Goal: Task Accomplishment & Management: Manage account settings

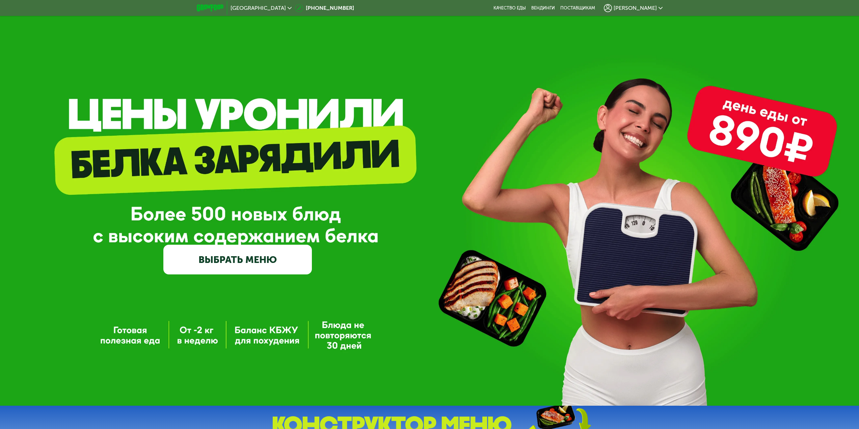
click at [287, 263] on link "ВЫБРАТЬ МЕНЮ" at bounding box center [237, 260] width 148 height 30
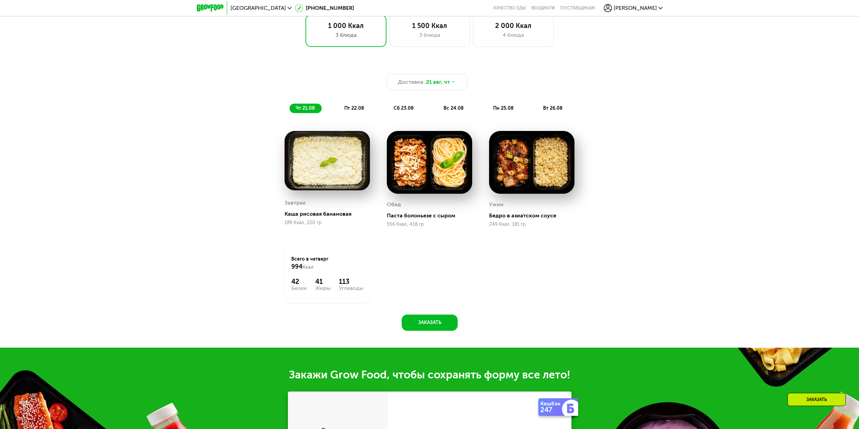
scroll to position [593, 0]
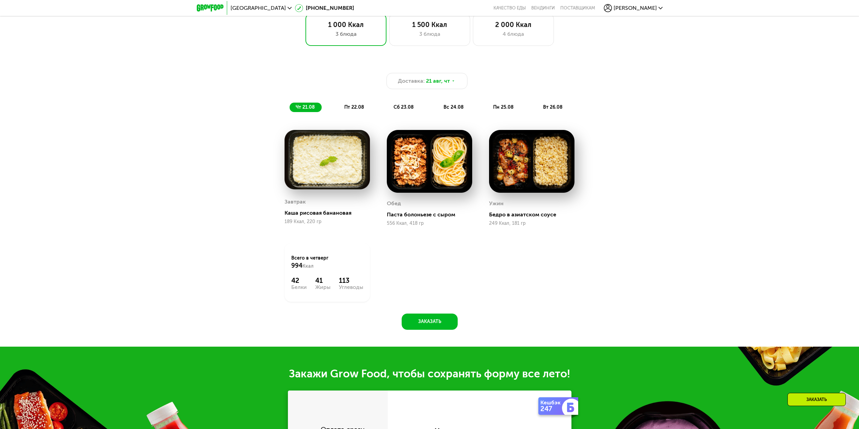
click at [647, 6] on span "[PERSON_NAME]" at bounding box center [635, 7] width 43 height 5
click at [609, 26] on link "Мои заказы" at bounding box center [619, 26] width 88 height 20
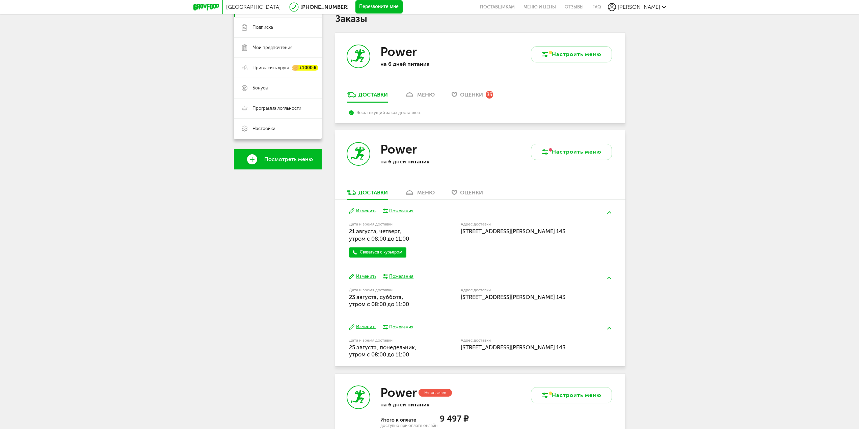
scroll to position [135, 0]
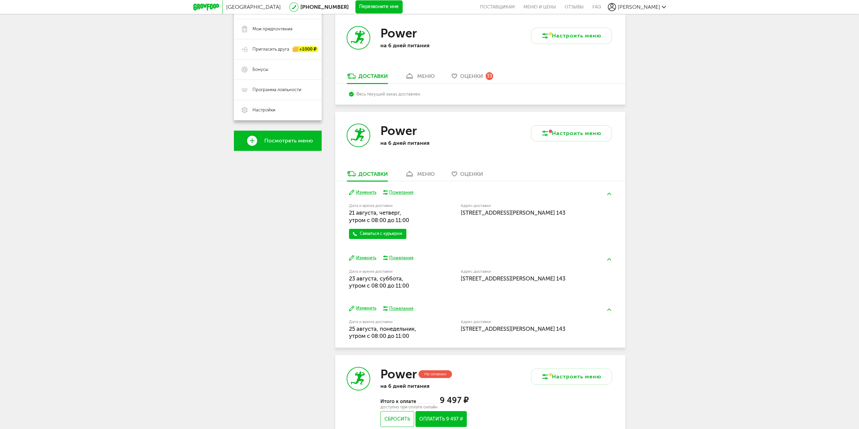
click at [428, 173] on div "меню" at bounding box center [426, 174] width 18 height 6
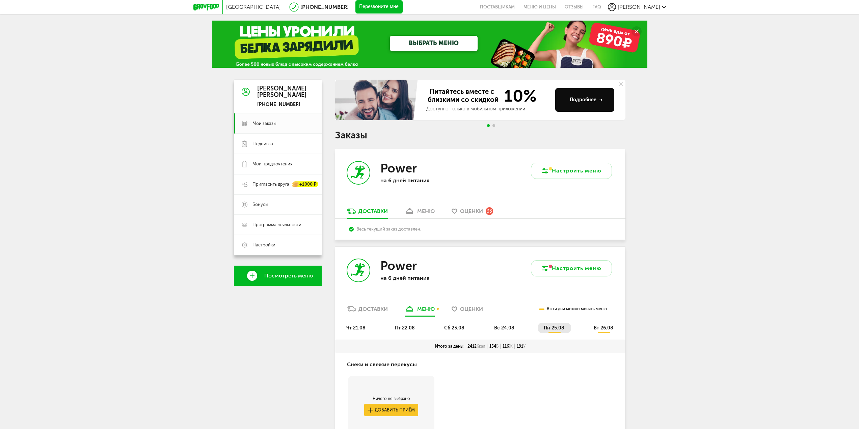
click at [422, 217] on link "меню" at bounding box center [419, 213] width 37 height 11
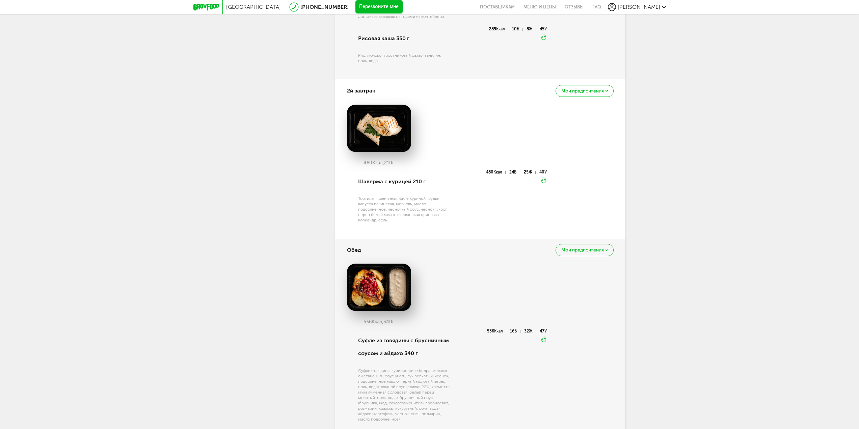
scroll to position [402, 0]
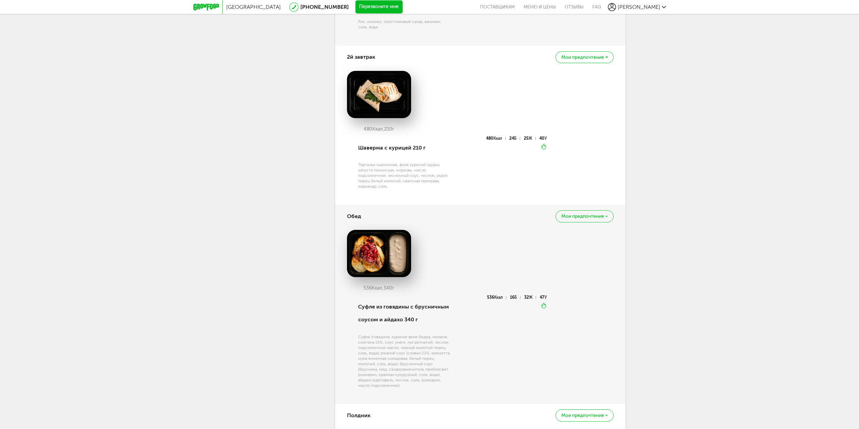
click at [584, 55] on span "Мои предпочтения" at bounding box center [582, 57] width 43 height 5
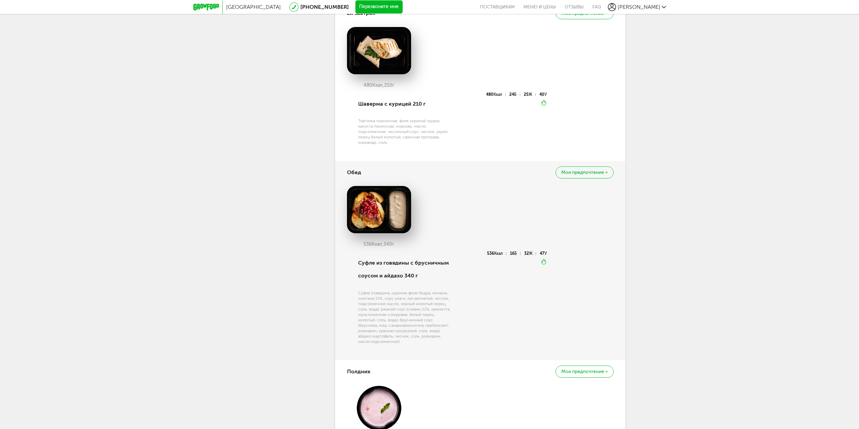
scroll to position [470, 0]
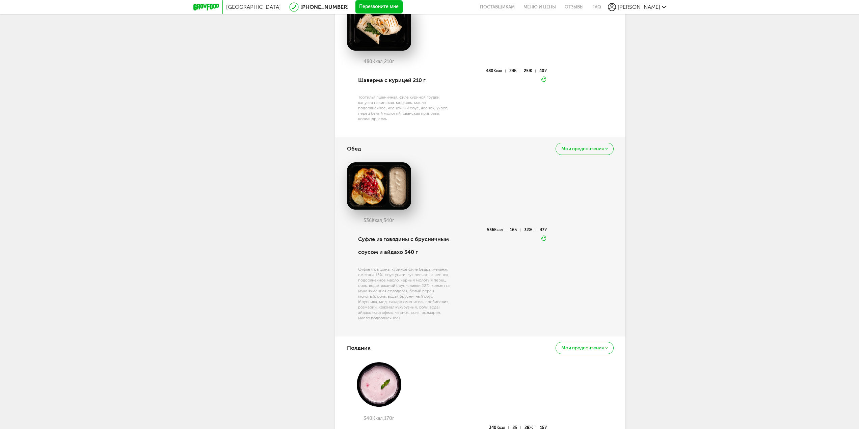
click at [570, 153] on div "Мои предпочтения" at bounding box center [584, 149] width 58 height 12
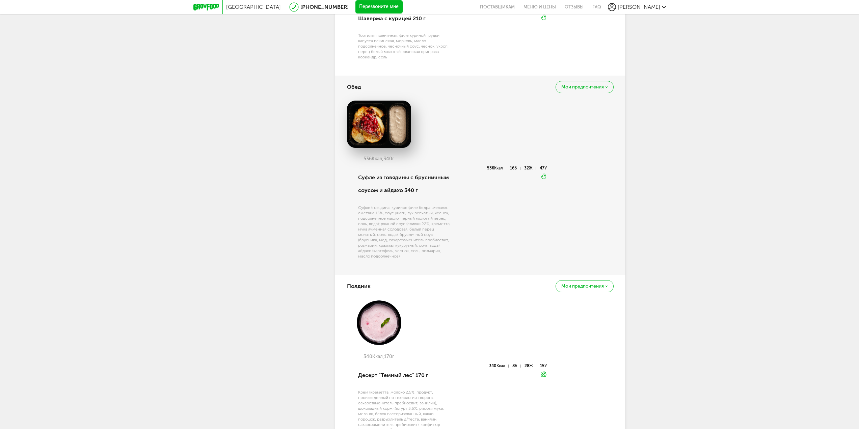
scroll to position [537, 0]
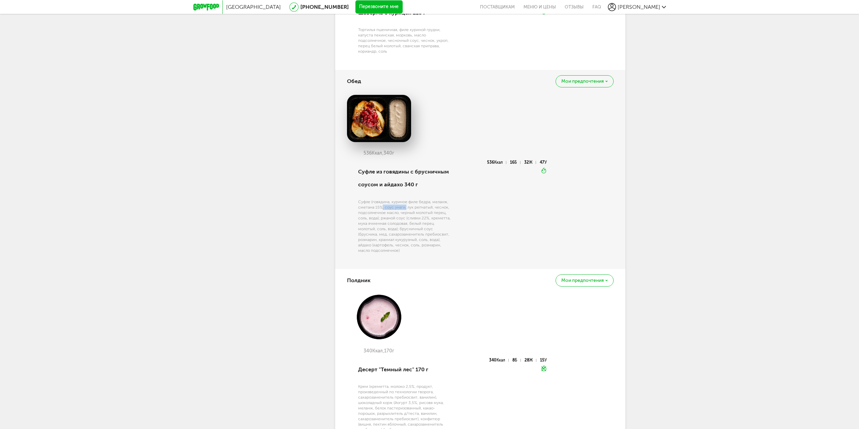
drag, startPoint x: 382, startPoint y: 207, endPoint x: 405, endPoint y: 208, distance: 22.7
click at [405, 208] on div "Суфле (говядина, куриное филе бедра, меланж, сметана 15%, соус унаги, лук репча…" at bounding box center [404, 226] width 93 height 54
click at [387, 205] on div "Суфле (говядина, куриное филе бедра, меланж, сметана 15%, соус унаги, лук репча…" at bounding box center [404, 226] width 93 height 54
drag, startPoint x: 381, startPoint y: 207, endPoint x: 404, endPoint y: 208, distance: 23.0
click at [404, 208] on div "Суфле (говядина, куриное филе бедра, меланж, сметана 15%, соус унаги, лук репча…" at bounding box center [404, 226] width 93 height 54
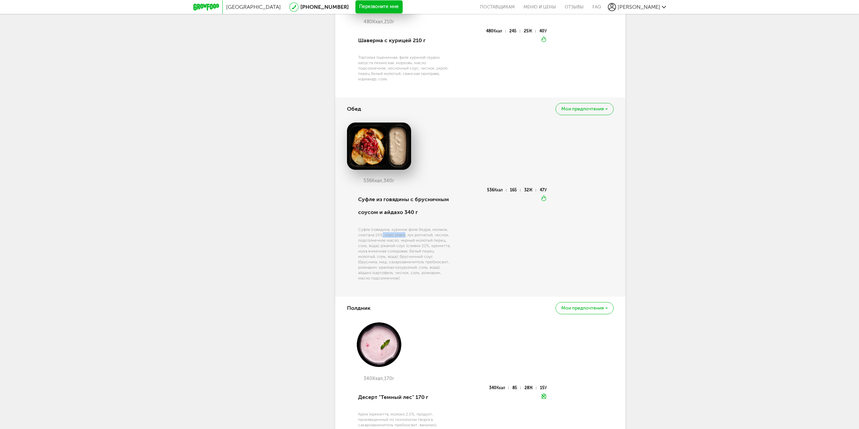
scroll to position [504, 0]
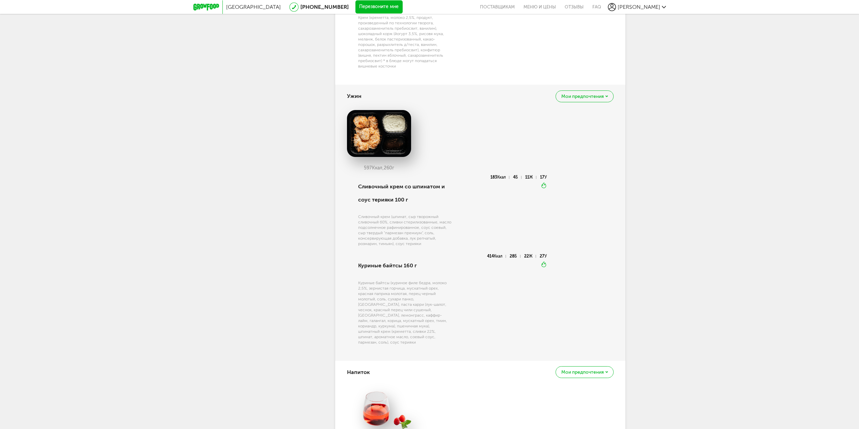
scroll to position [908, 0]
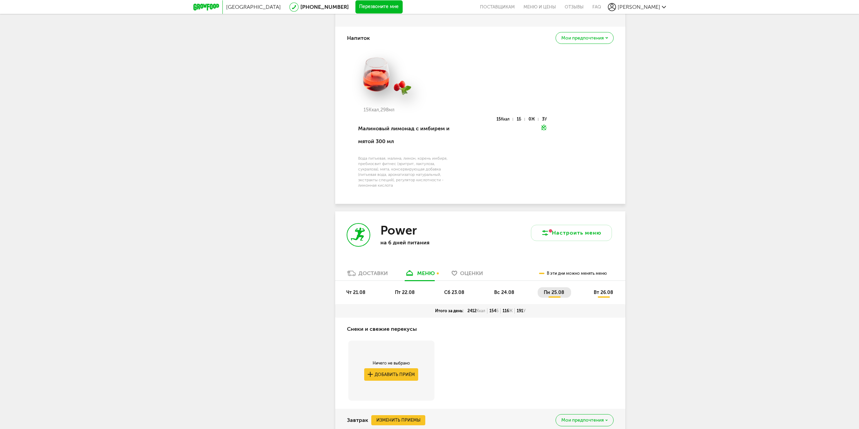
scroll to position [1381, 0]
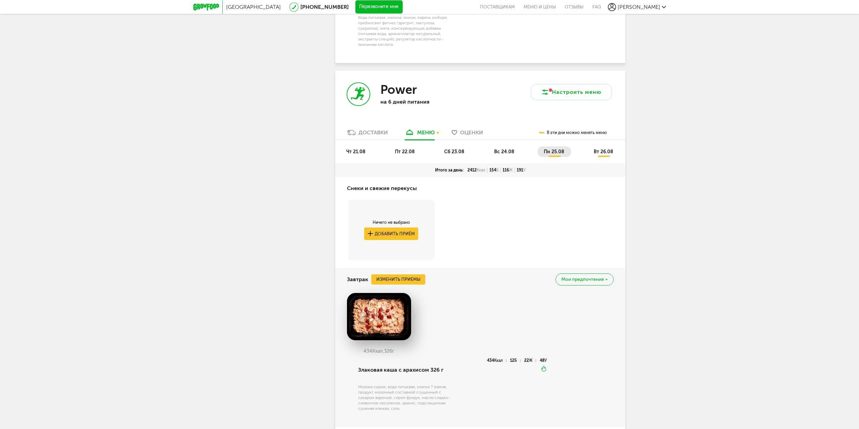
click at [355, 149] on span "чт 21.08" at bounding box center [355, 152] width 19 height 6
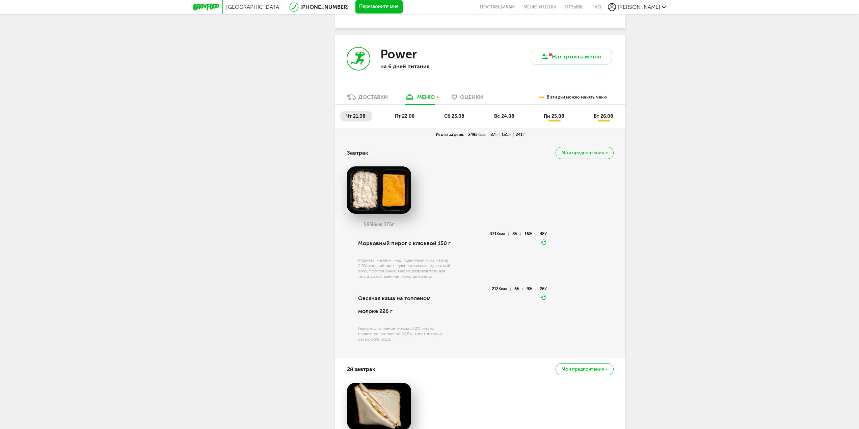
scroll to position [1285, 0]
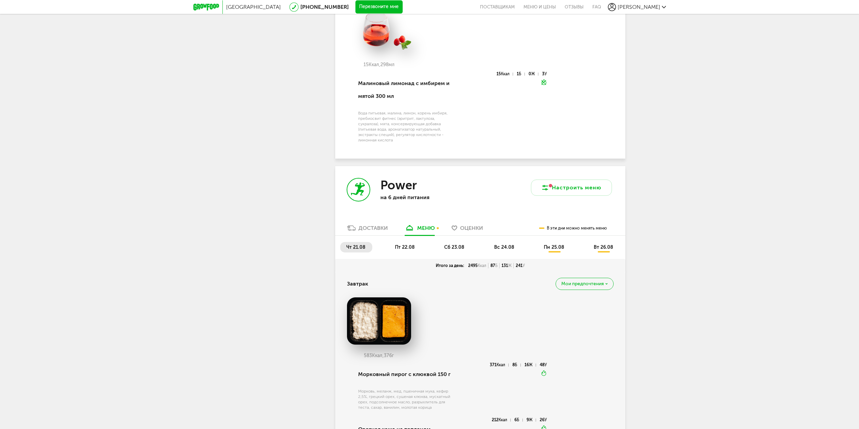
click at [409, 242] on li "пт 22.08" at bounding box center [405, 247] width 33 height 10
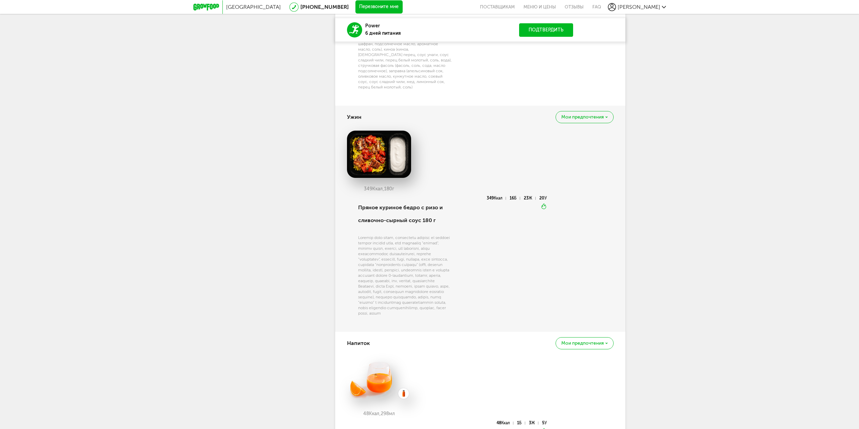
scroll to position [2258, 0]
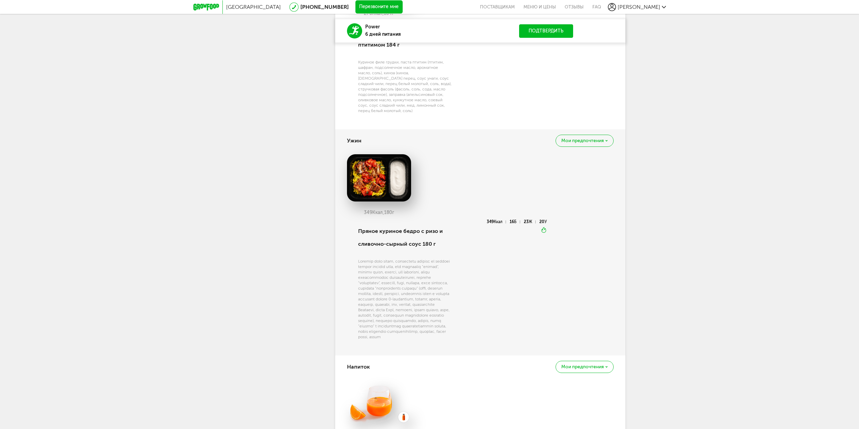
click at [359, 154] on img at bounding box center [379, 177] width 64 height 47
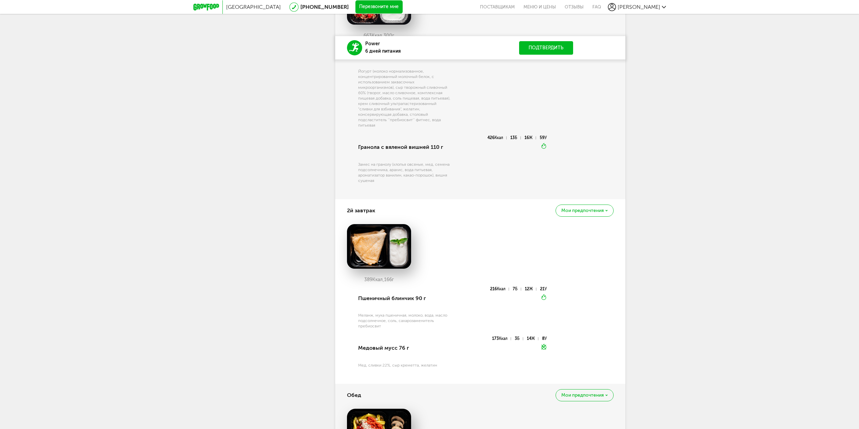
scroll to position [1620, 0]
